Goal: Information Seeking & Learning: Check status

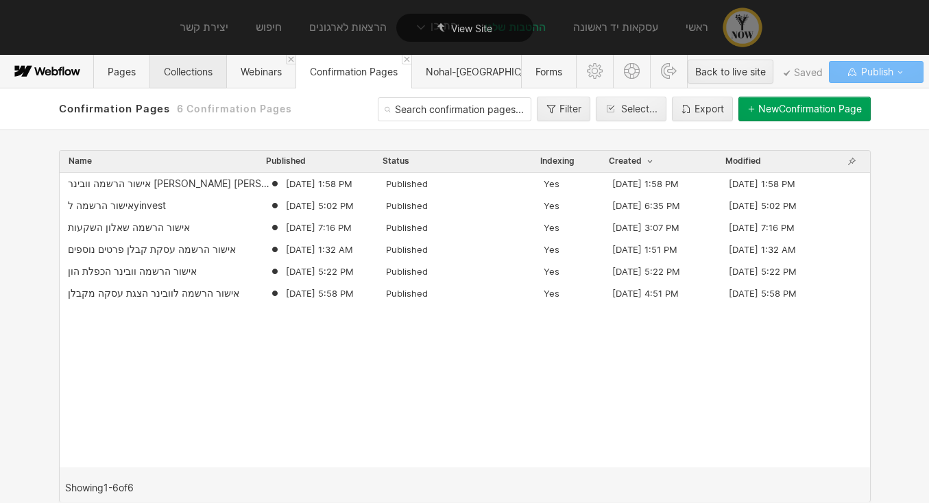
drag, startPoint x: 173, startPoint y: 73, endPoint x: 197, endPoint y: 73, distance: 24.7
click at [173, 73] on span "Collections" at bounding box center [188, 72] width 49 height 12
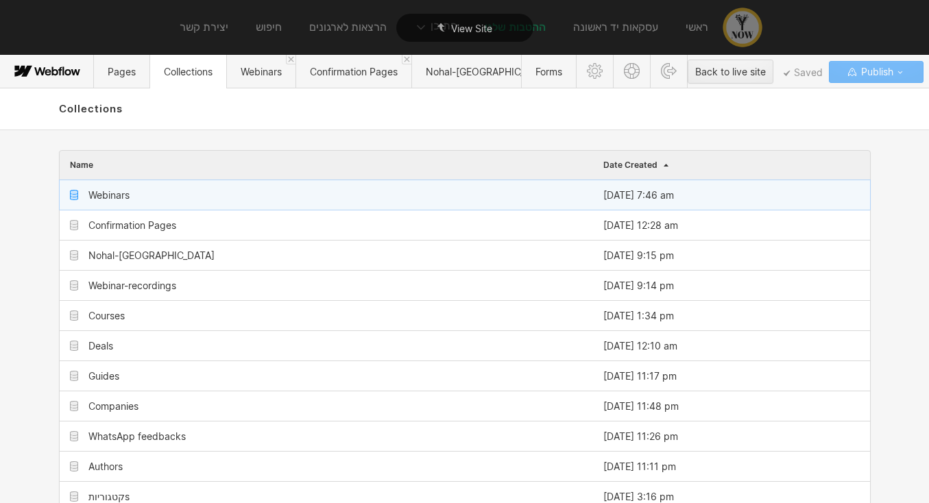
click at [181, 188] on div "Webinars" at bounding box center [326, 194] width 533 height 29
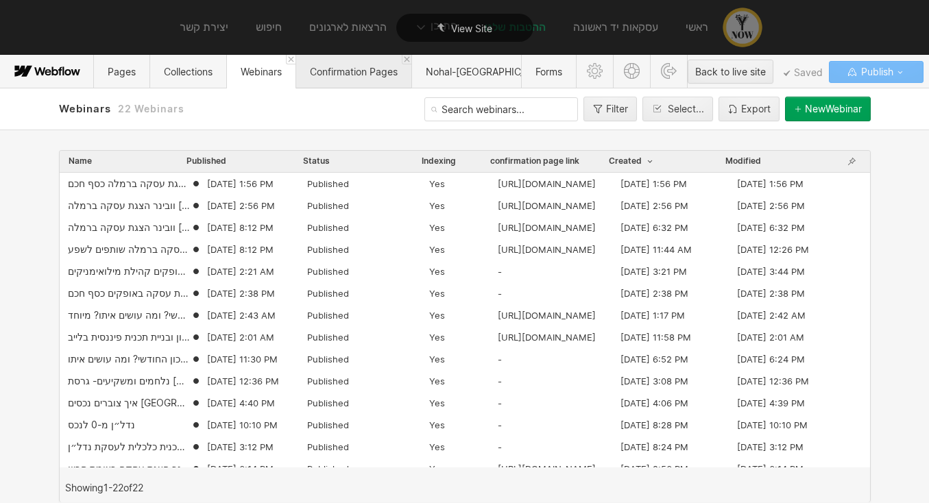
click at [338, 76] on span "Confirmation Pages" at bounding box center [354, 72] width 88 height 12
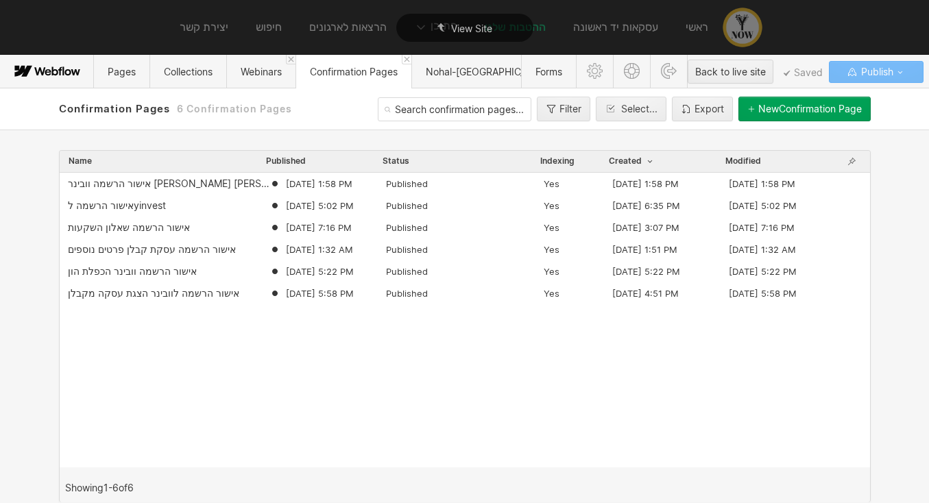
drag, startPoint x: 98, startPoint y: 335, endPoint x: 32, endPoint y: 318, distance: 68.5
click at [98, 335] on div "אישור הרשמה וובינר [PERSON_NAME] [PERSON_NAME] [DATE] 1:58 PM Published Yes [DA…" at bounding box center [465, 320] width 810 height 295
click at [270, 69] on span "Webinars" at bounding box center [261, 72] width 41 height 12
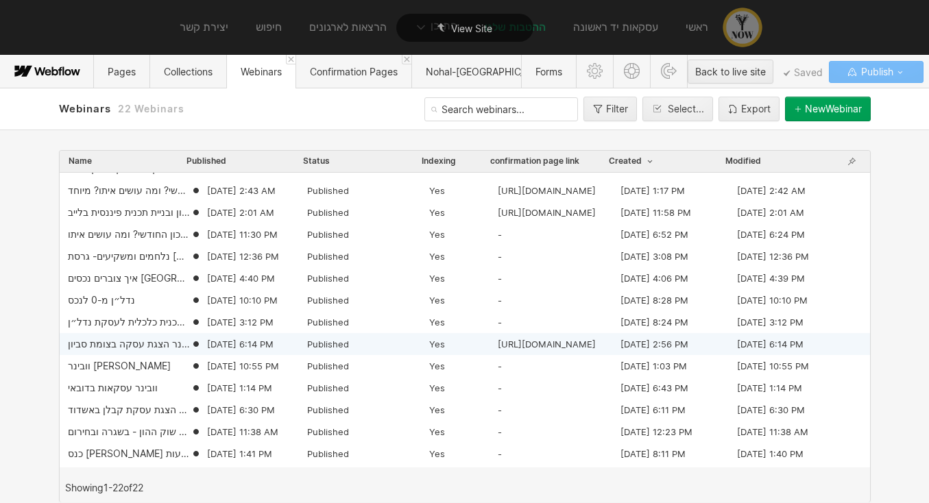
scroll to position [125, 0]
click at [352, 75] on span "Confirmation Pages" at bounding box center [354, 72] width 88 height 12
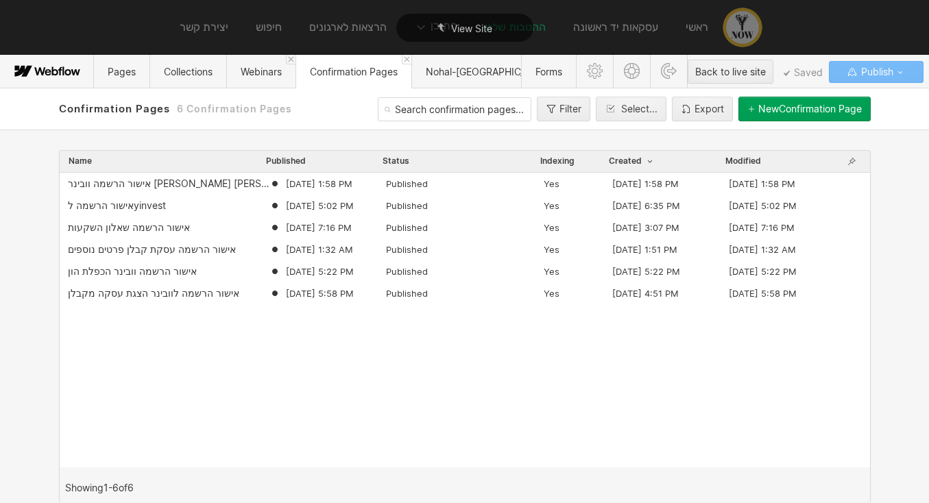
scroll to position [0, 0]
click at [352, 71] on span "Confirmation Pages" at bounding box center [354, 72] width 88 height 12
click at [275, 77] on span "Webinars" at bounding box center [260, 72] width 69 height 34
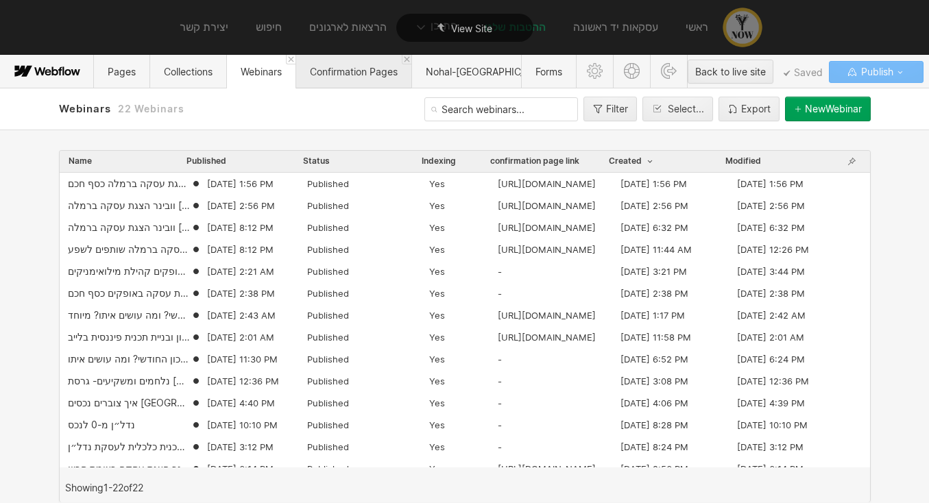
click at [337, 82] on span "Confirmation Pages" at bounding box center [354, 72] width 116 height 34
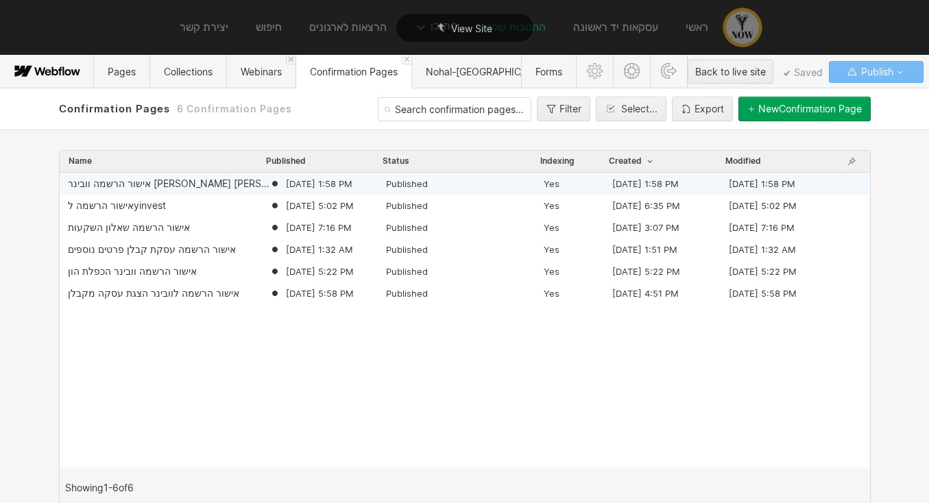
click at [208, 181] on div "אישור הרשמה וובינר [PERSON_NAME] [PERSON_NAME]" at bounding box center [169, 183] width 202 height 11
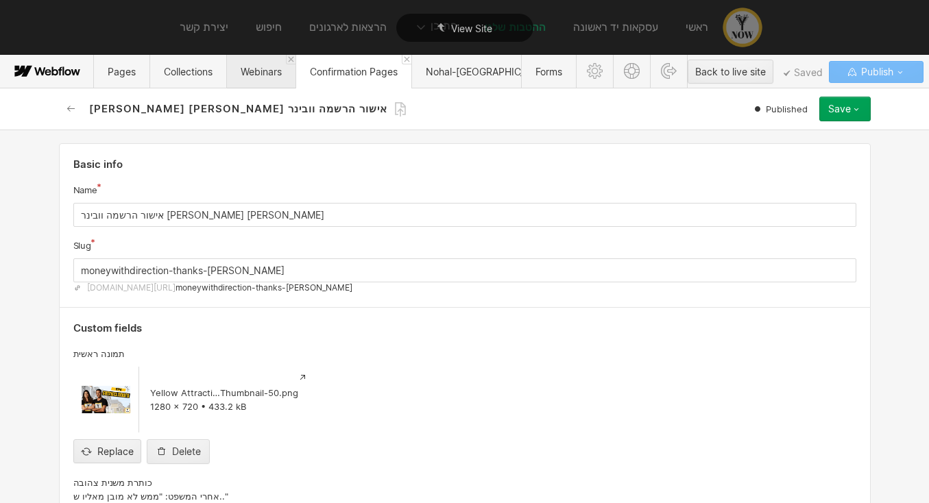
click at [282, 74] on span "Webinars" at bounding box center [261, 72] width 41 height 12
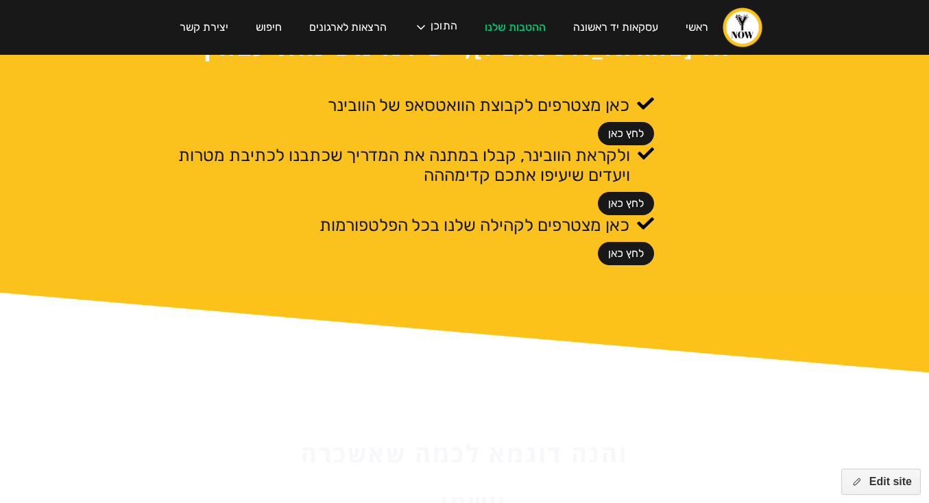
scroll to position [556, 0]
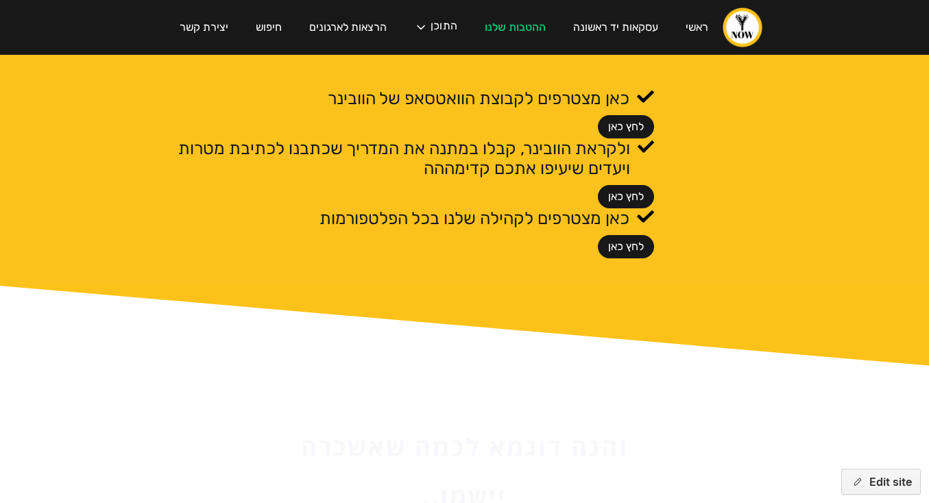
click at [623, 132] on link "לחץ כאן" at bounding box center [626, 126] width 56 height 23
